Goal: Transaction & Acquisition: Obtain resource

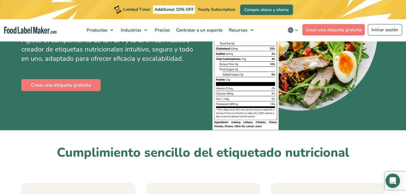
scroll to position [127, 0]
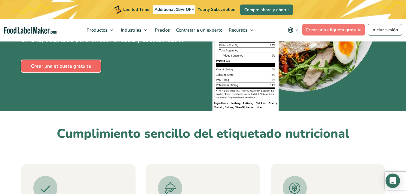
click at [45, 71] on link "Crear una etiqueta gratuita" at bounding box center [60, 66] width 79 height 12
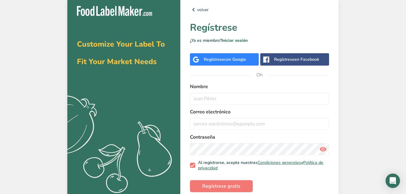
scroll to position [8, 0]
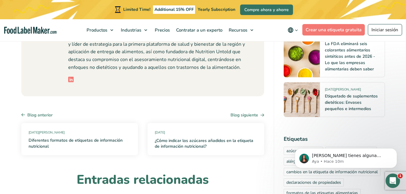
scroll to position [2757, 0]
